Goal: Task Accomplishment & Management: Use online tool/utility

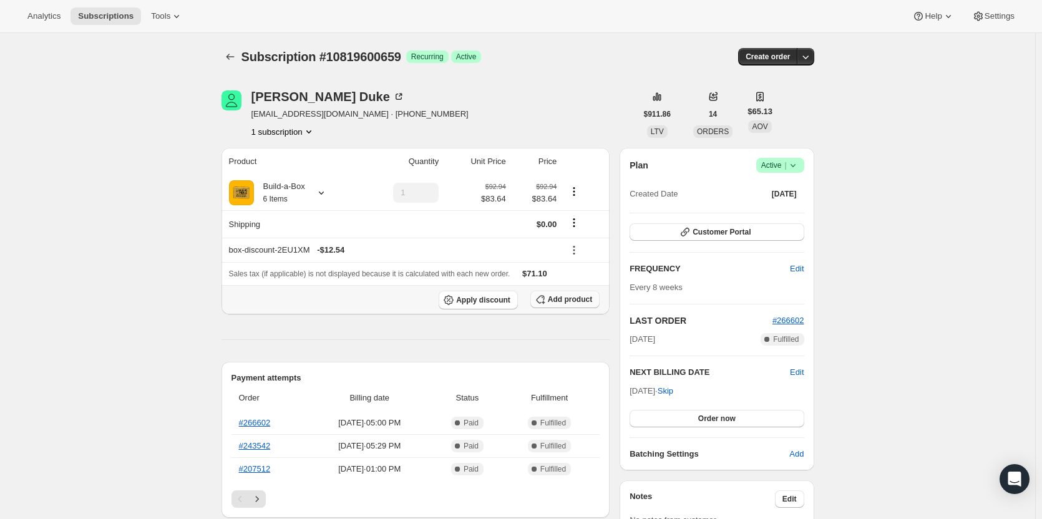
click at [573, 307] on button "Add product" at bounding box center [565, 299] width 69 height 17
